Goal: Task Accomplishment & Management: Complete application form

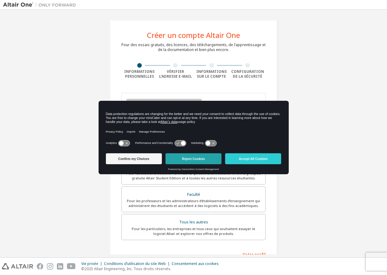
click at [176, 159] on button "Reject Cookies" at bounding box center [193, 158] width 56 height 11
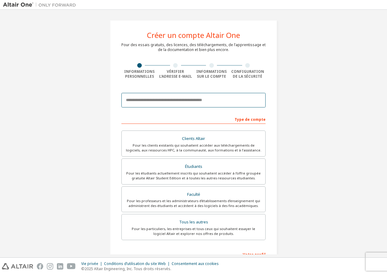
click at [139, 103] on input "email" at bounding box center [193, 100] width 144 height 15
type input "*"
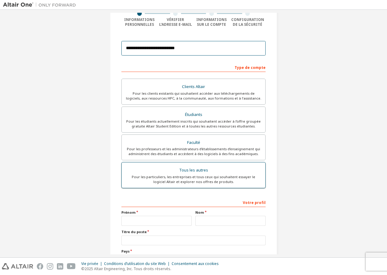
scroll to position [61, 0]
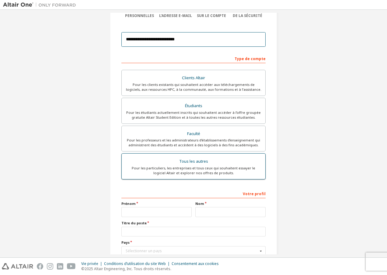
type input "**********"
click at [165, 177] on label "Tous les autres Pour les particuliers, les entreprises et tous ceux qui souhait…" at bounding box center [193, 166] width 144 height 26
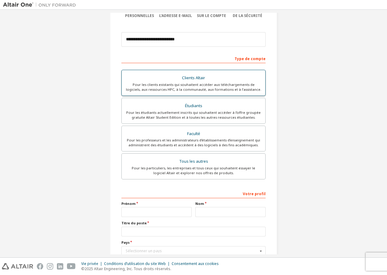
click at [155, 93] on label "Clients Altair Pour les clients existants qui souhaitent accéder aux télécharge…" at bounding box center [193, 83] width 144 height 26
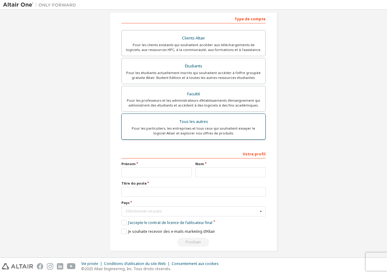
scroll to position [105, 0]
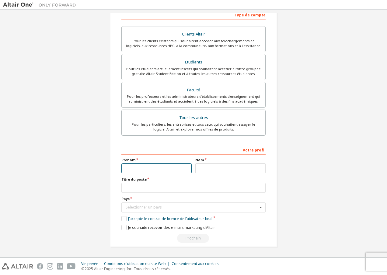
click at [133, 170] on input "text" at bounding box center [156, 169] width 70 height 10
type input "*****"
click at [222, 169] on input "text" at bounding box center [230, 169] width 70 height 10
type input "********"
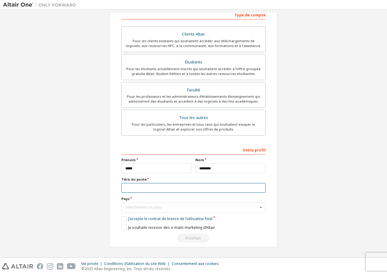
click at [180, 187] on input "text" at bounding box center [193, 188] width 144 height 10
type input "*"
type input "**********"
click at [177, 209] on div "Sélectionner un pays" at bounding box center [192, 208] width 132 height 4
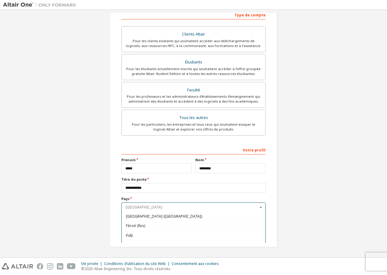
scroll to position [699, 0]
click at [152, 223] on span "France" at bounding box center [193, 225] width 135 height 4
type input "***"
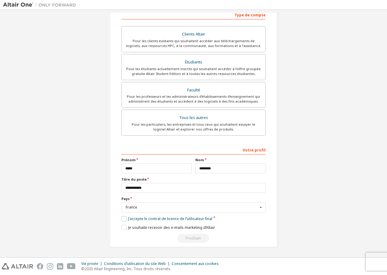
click at [122, 219] on label "J’accepte le contrat de licence de l’utilisateur final" at bounding box center [166, 218] width 91 height 5
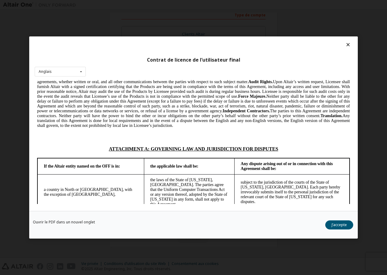
scroll to position [1463, 0]
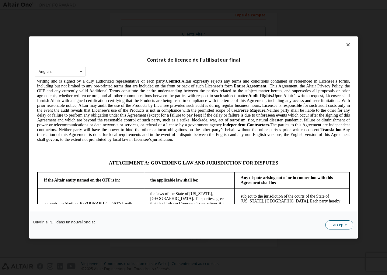
click at [338, 226] on button "J’accepte" at bounding box center [339, 225] width 28 height 9
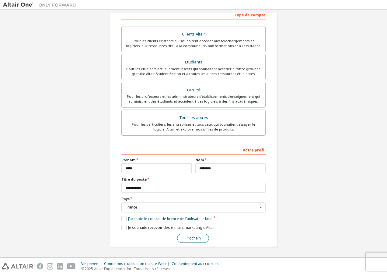
click at [205, 239] on button "Prochain" at bounding box center [193, 238] width 32 height 9
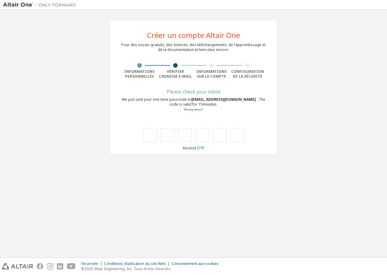
scroll to position [0, 0]
type input "*"
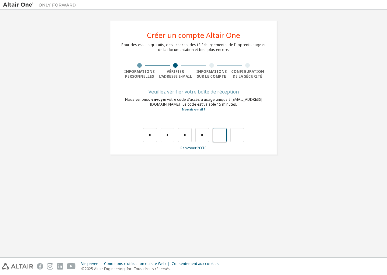
type input "*"
